Goal: Transaction & Acquisition: Purchase product/service

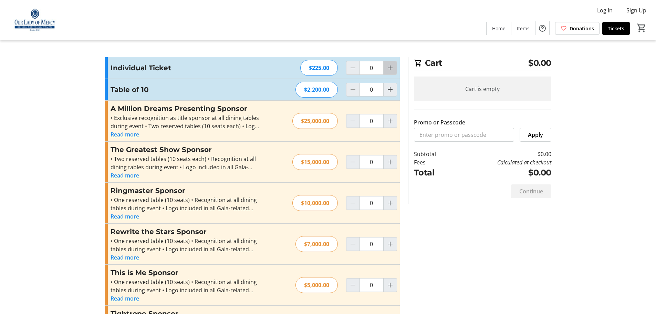
click at [390, 65] on mat-icon "Increment by one" at bounding box center [390, 68] width 8 height 8
type input "2"
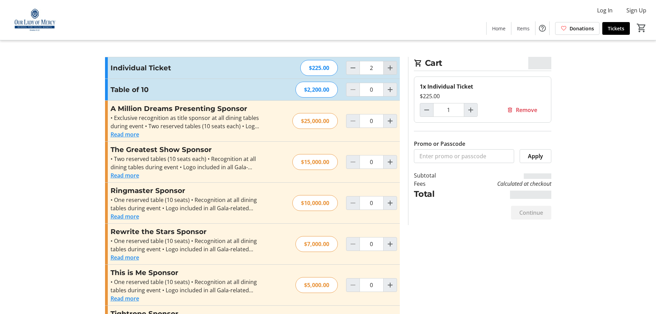
type input "2"
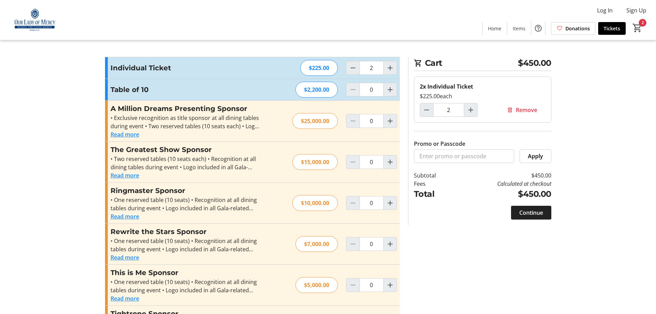
click at [531, 209] on span "Continue" at bounding box center [531, 212] width 24 height 8
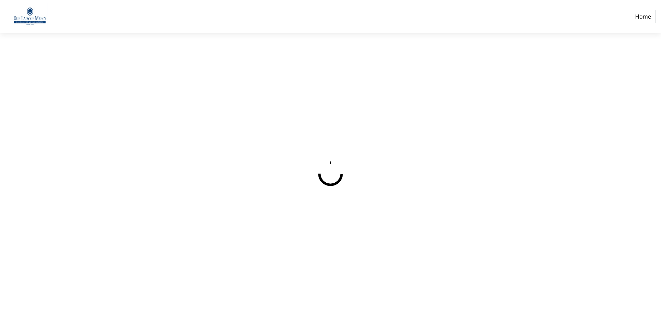
select select
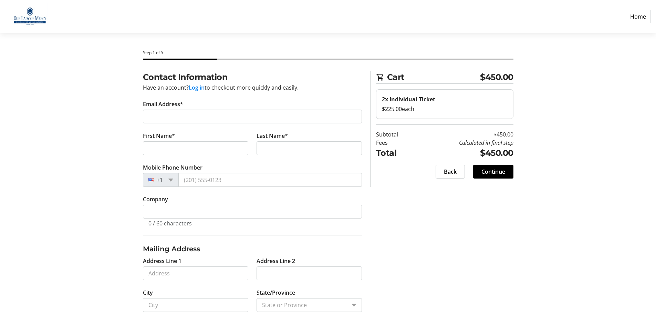
click at [196, 86] on button "Log in" at bounding box center [197, 87] width 16 height 8
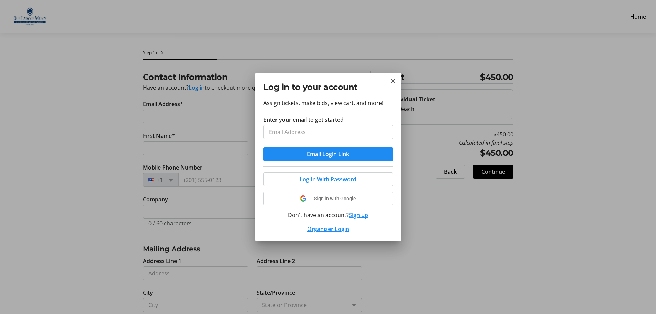
type input "[EMAIL_ADDRESS][DOMAIN_NAME]"
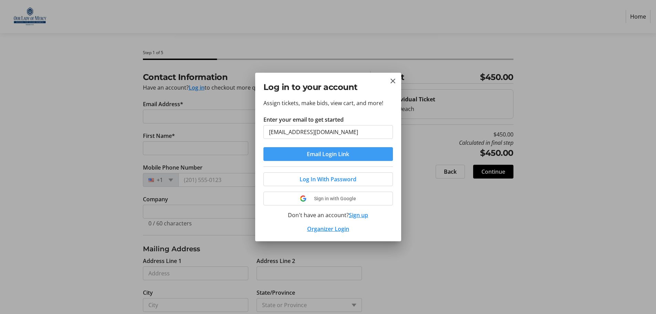
click at [326, 151] on span "Email Login Link" at bounding box center [328, 154] width 42 height 8
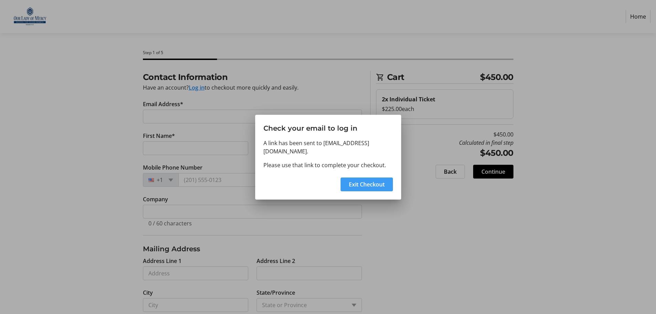
click at [357, 180] on span "Exit Checkout" at bounding box center [367, 184] width 36 height 8
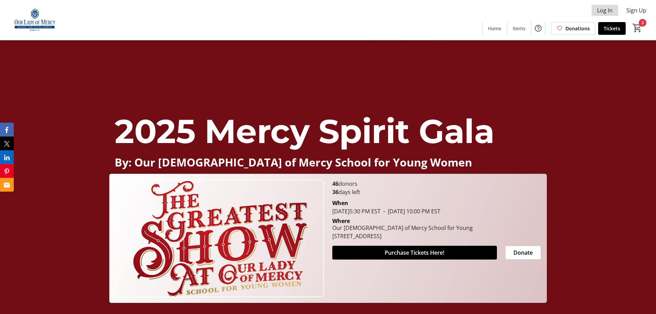
click at [605, 13] on span "Log In" at bounding box center [604, 10] width 15 height 8
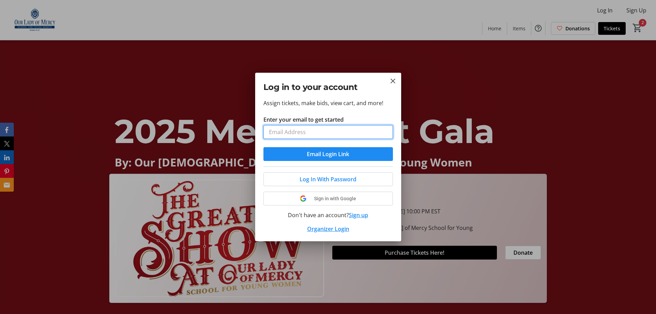
type input "[EMAIL_ADDRESS][DOMAIN_NAME]"
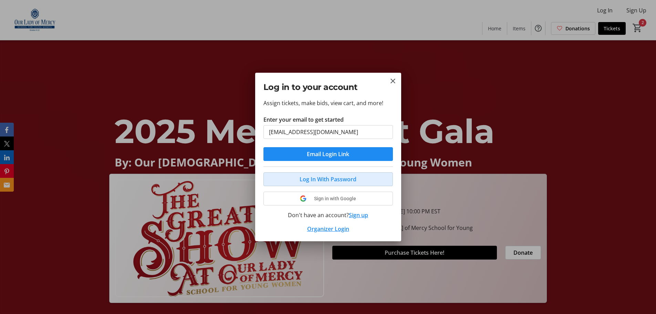
click at [302, 180] on span "Log In With Password" at bounding box center [327, 179] width 57 height 8
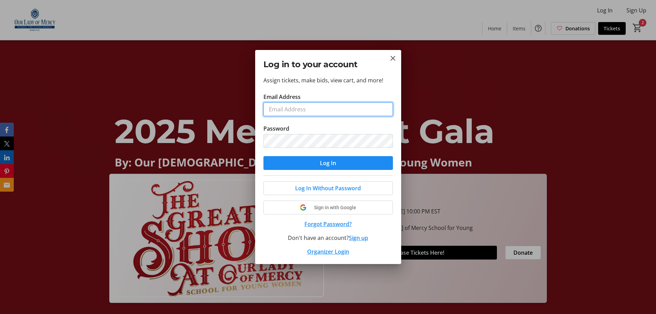
type input "[EMAIL_ADDRESS][DOMAIN_NAME]"
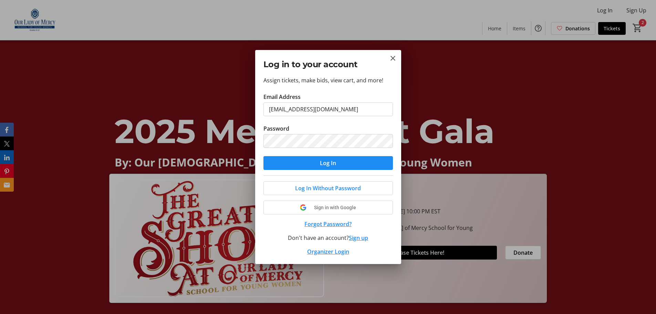
click at [295, 161] on span "submit" at bounding box center [327, 163] width 129 height 17
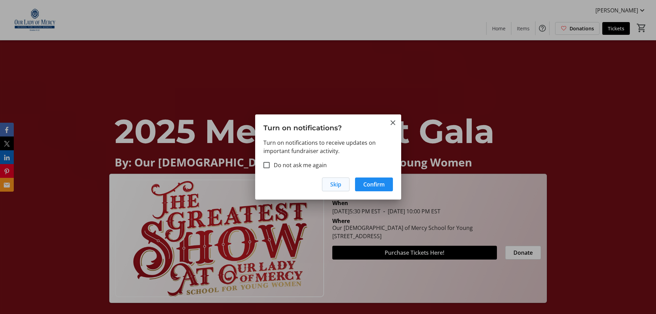
click at [337, 184] on span "Skip" at bounding box center [335, 184] width 11 height 8
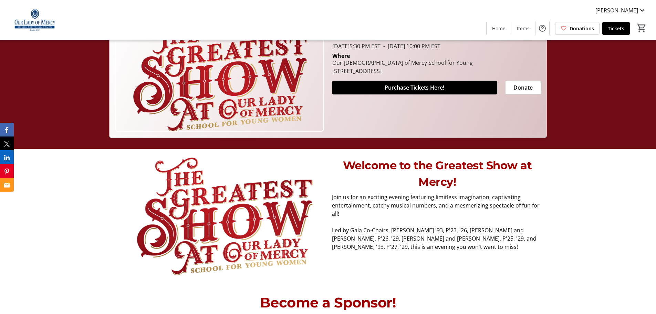
scroll to position [138, 0]
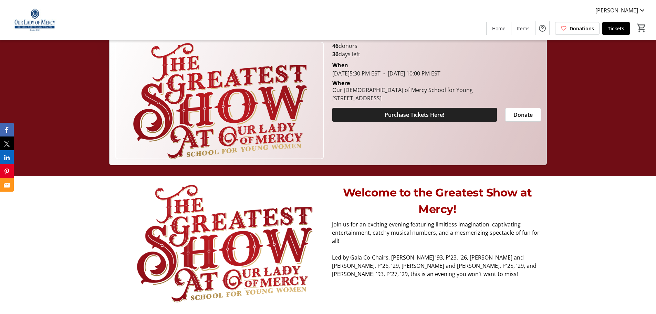
click at [395, 117] on span "Purchase Tickets Here!" at bounding box center [414, 114] width 60 height 8
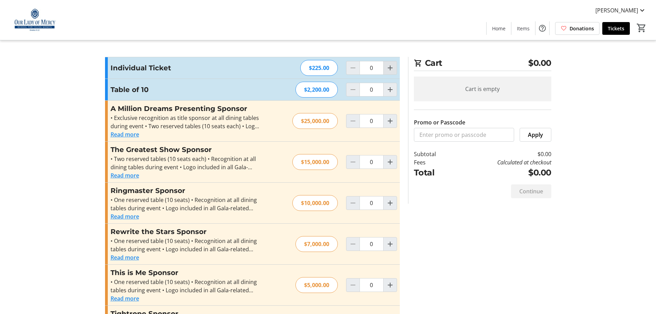
click at [391, 70] on mat-icon "Increment by one" at bounding box center [390, 68] width 8 height 8
type input "2"
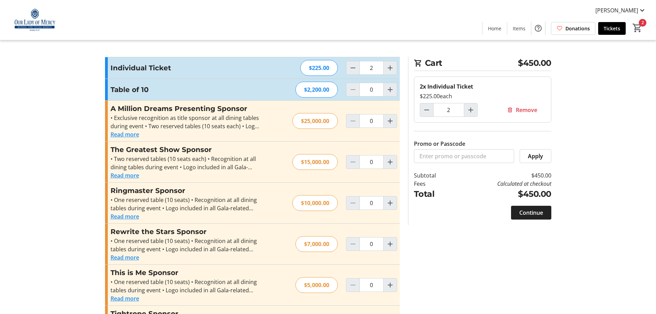
click at [522, 213] on span "Continue" at bounding box center [531, 212] width 24 height 8
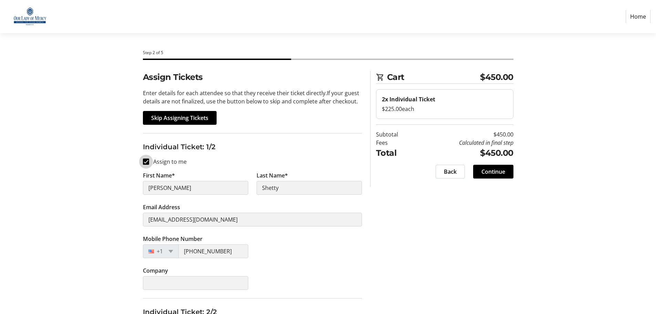
click at [146, 162] on input "Assign to me" at bounding box center [146, 161] width 6 height 6
checkbox input "false"
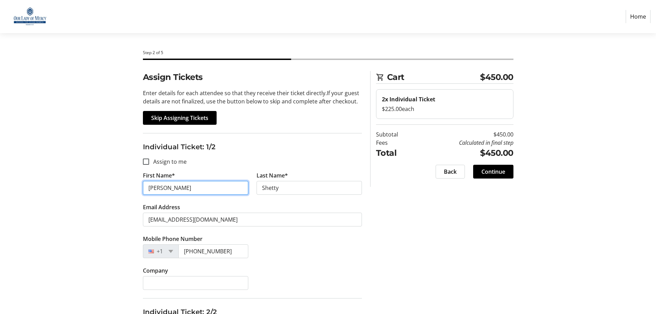
drag, startPoint x: 176, startPoint y: 188, endPoint x: 122, endPoint y: 197, distance: 54.8
click at [123, 196] on div "Assign Tickets Enter details for each attendee so that they receive their ticke…" at bounding box center [328, 267] width 454 height 392
type input "Rajiv"
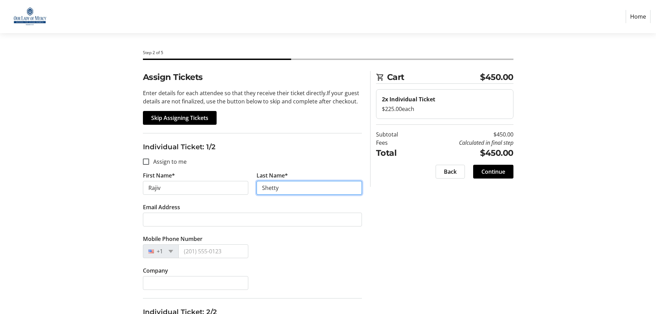
type input "Shetty"
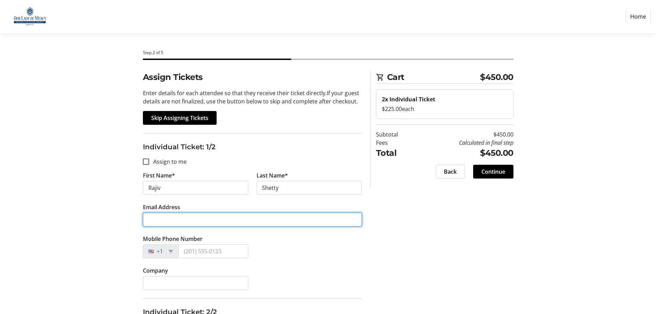
click at [159, 219] on input "Email Address" at bounding box center [252, 219] width 219 height 14
type input "[EMAIL_ADDRESS][DOMAIN_NAME]"
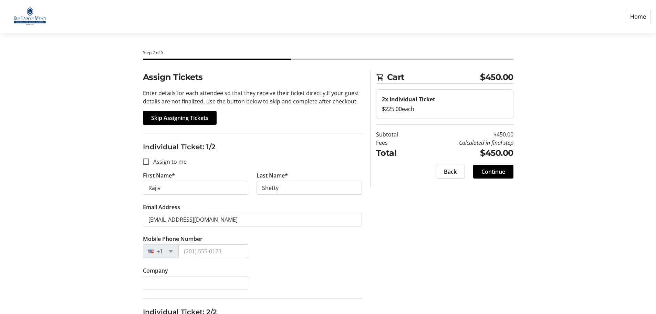
click at [120, 210] on div "Assign Tickets Enter details for each attendee so that they receive their ticke…" at bounding box center [328, 267] width 454 height 392
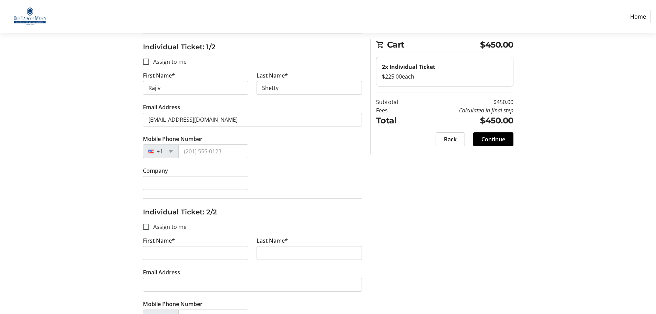
scroll to position [103, 0]
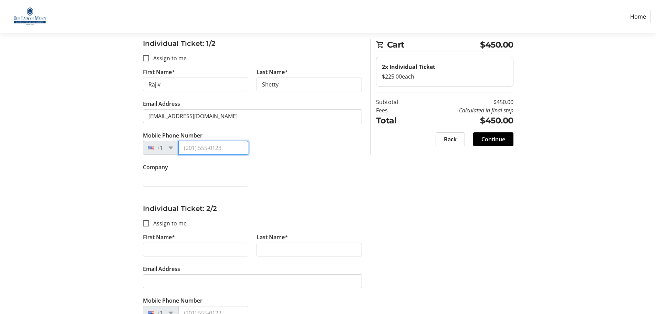
click at [216, 146] on input "Mobile Phone Number" at bounding box center [213, 148] width 70 height 14
type input "[PHONE_NUMBER]"
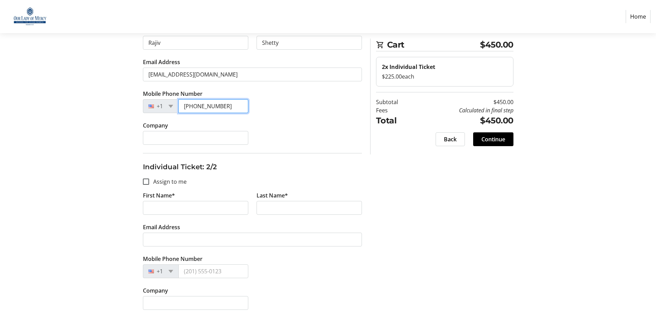
scroll to position [149, 0]
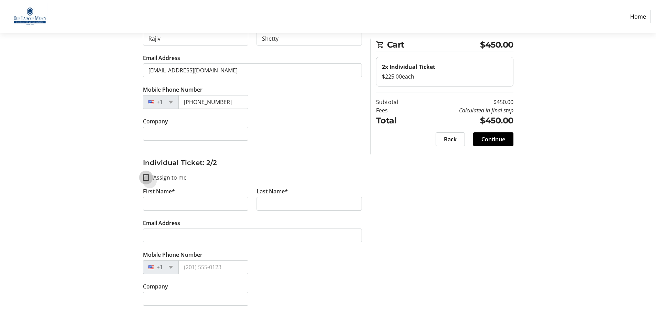
click at [147, 177] on input "Assign to me" at bounding box center [146, 177] width 6 height 6
checkbox input "true"
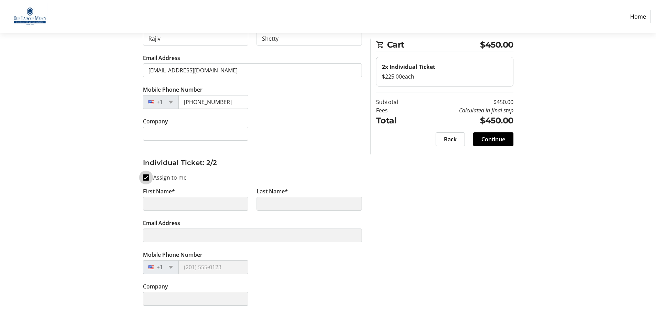
type input "[PERSON_NAME]"
type input "Shetty"
type input "[EMAIL_ADDRESS][DOMAIN_NAME]"
type input "[PHONE_NUMBER]"
click at [491, 137] on span "Continue" at bounding box center [493, 139] width 24 height 8
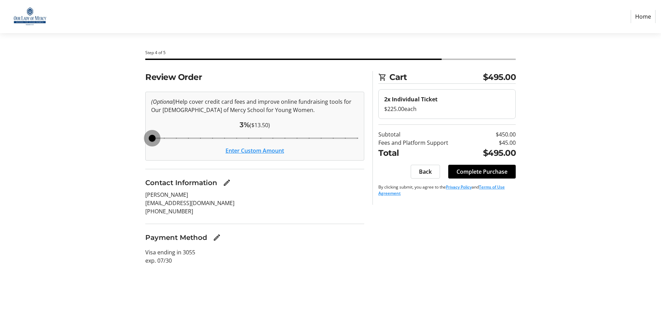
drag, startPoint x: 234, startPoint y: 139, endPoint x: 146, endPoint y: 151, distance: 89.6
type input "3"
click at [146, 146] on input "Cover fees percentage" at bounding box center [255, 137] width 222 height 15
click at [150, 138] on input "Cover fees percentage" at bounding box center [255, 137] width 222 height 15
click at [217, 236] on mat-icon "Edit Payment Method" at bounding box center [217, 237] width 8 height 8
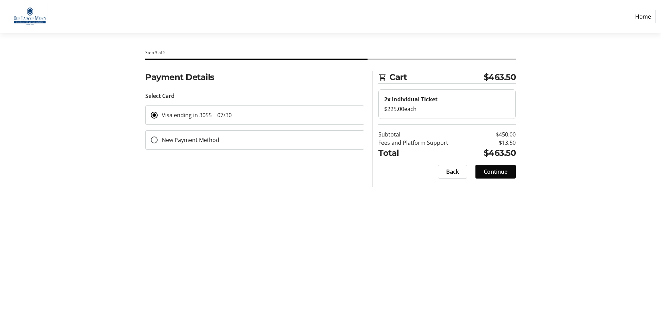
click at [503, 169] on span "Continue" at bounding box center [496, 171] width 24 height 8
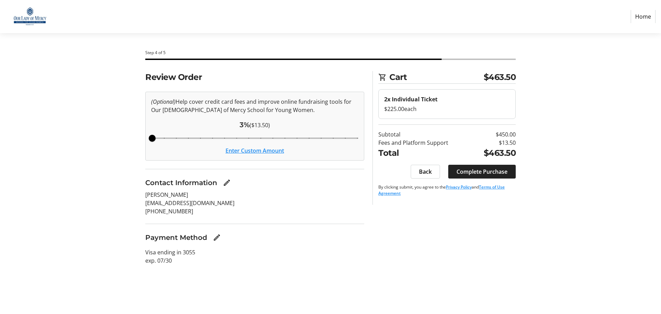
click at [476, 170] on span "Complete Purchase" at bounding box center [481, 171] width 51 height 8
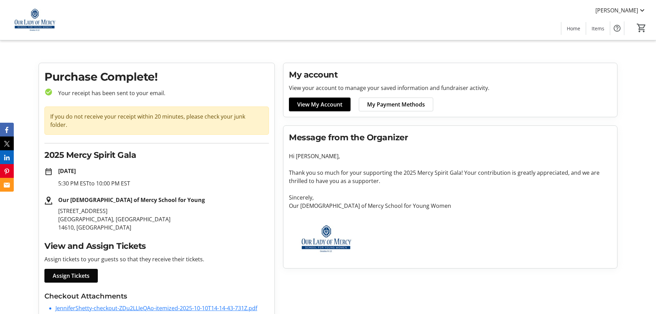
scroll to position [32, 0]
